Goal: Task Accomplishment & Management: Manage account settings

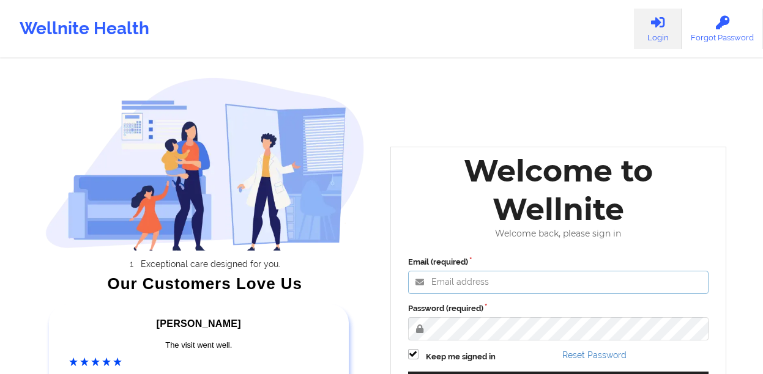
click at [520, 284] on input "Email (required)" at bounding box center [558, 282] width 301 height 23
paste input "[EMAIL_ADDRESS][DOMAIN_NAME]"
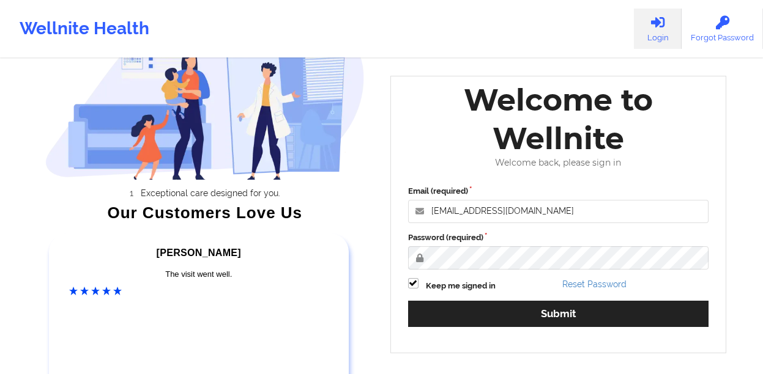
scroll to position [111, 0]
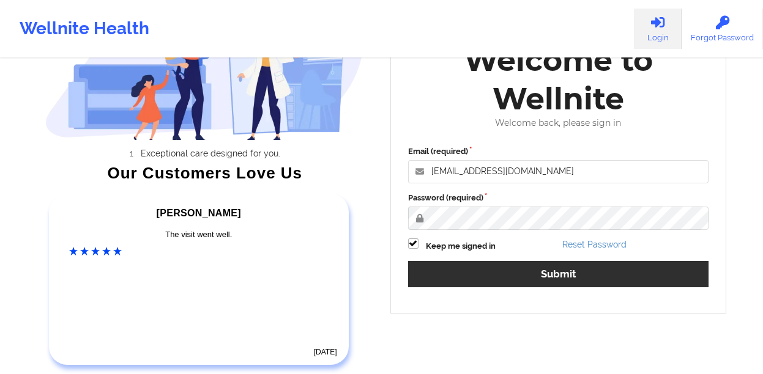
type input "[EMAIL_ADDRESS][DOMAIN_NAME]"
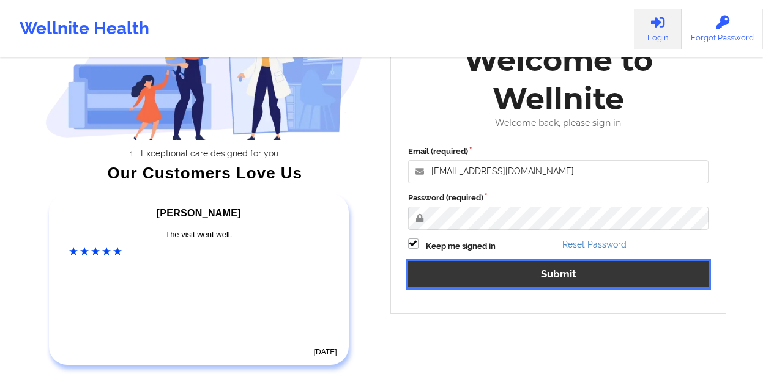
click at [471, 274] on button "Submit" at bounding box center [558, 274] width 301 height 26
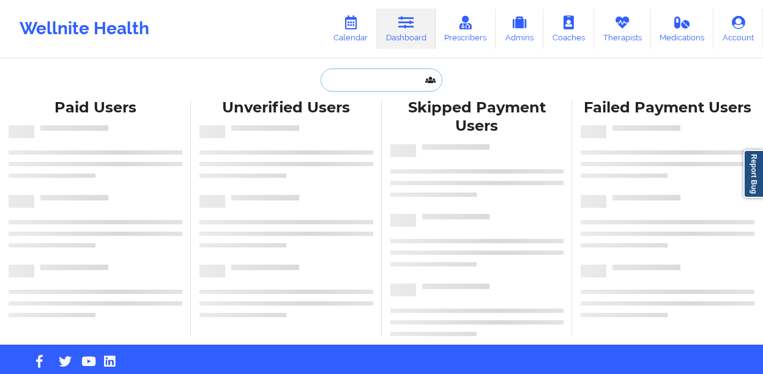
click at [354, 87] on input "text" at bounding box center [381, 80] width 121 height 23
